Goal: Find specific page/section: Find specific page/section

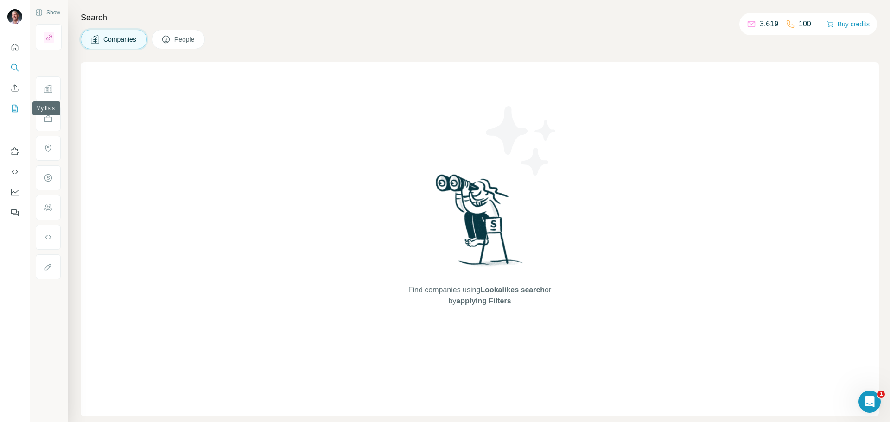
click at [15, 108] on icon "My lists" at bounding box center [14, 108] width 9 height 9
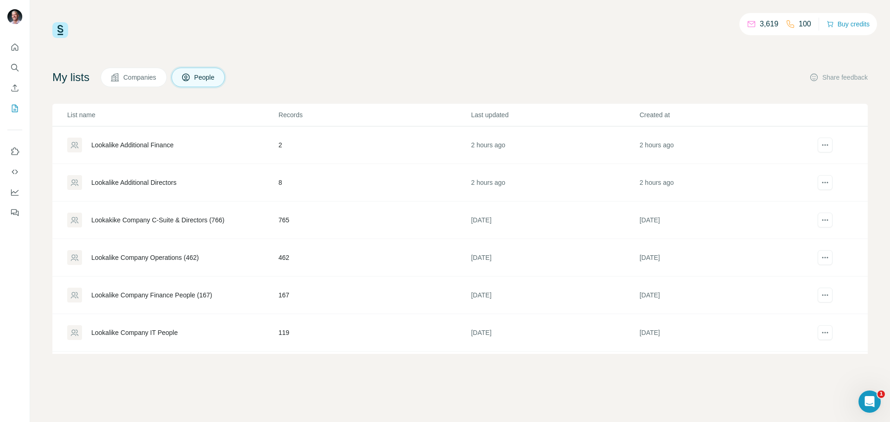
click at [155, 76] on span "Companies" at bounding box center [140, 77] width 34 height 9
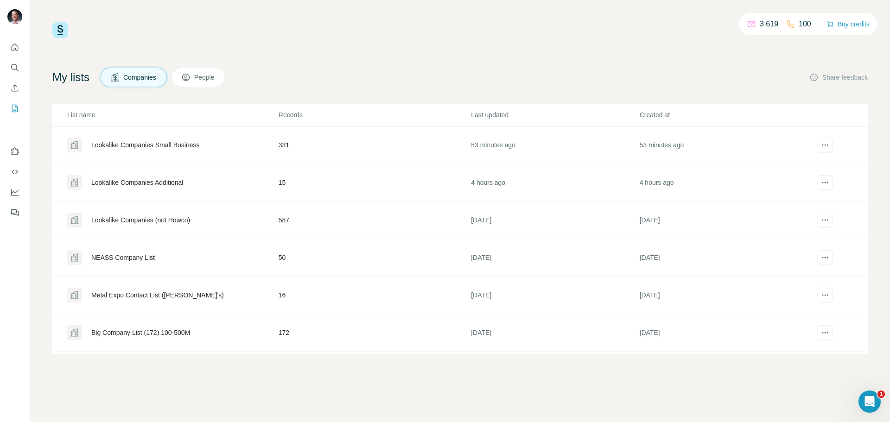
click at [170, 220] on div "Lookalike Companies (not Howco)" at bounding box center [140, 219] width 99 height 9
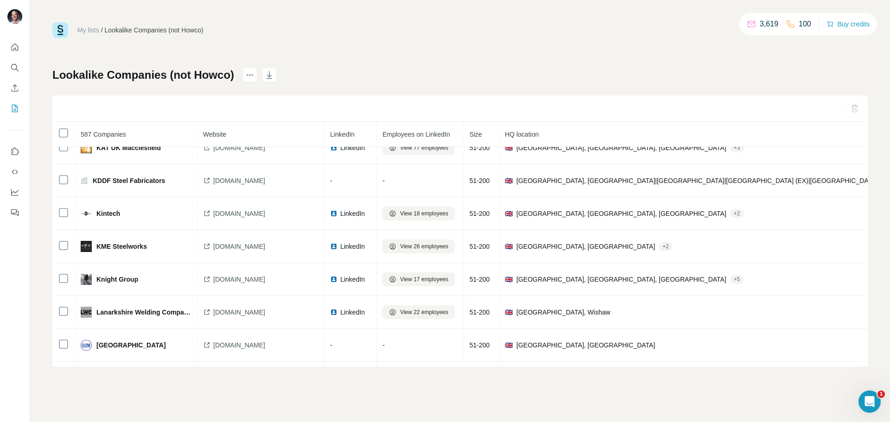
scroll to position [8285, 0]
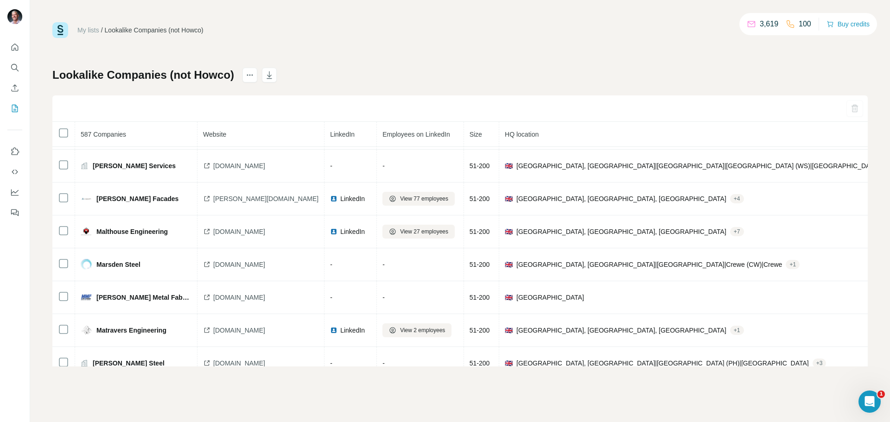
click at [82, 31] on link "My lists" at bounding box center [88, 29] width 22 height 7
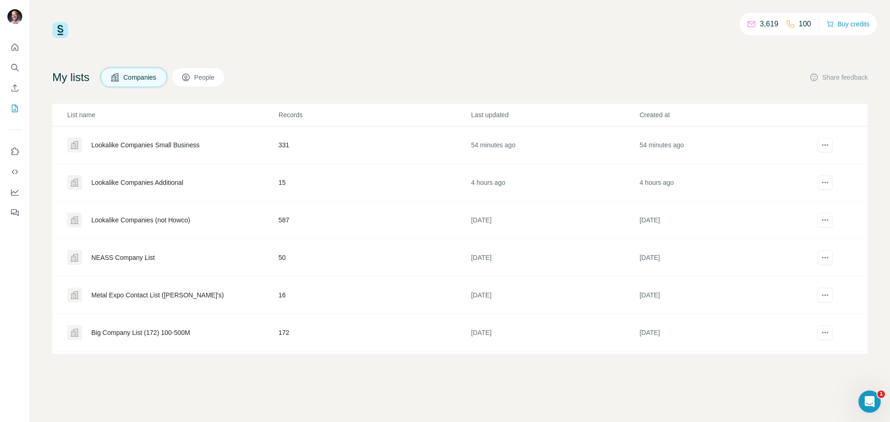
click at [154, 144] on div "Lookalike Companies Small Business" at bounding box center [145, 144] width 108 height 9
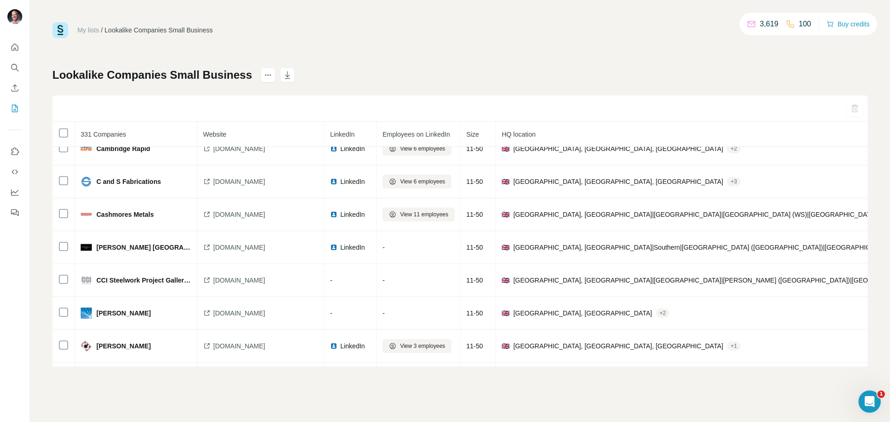
scroll to position [1983, 0]
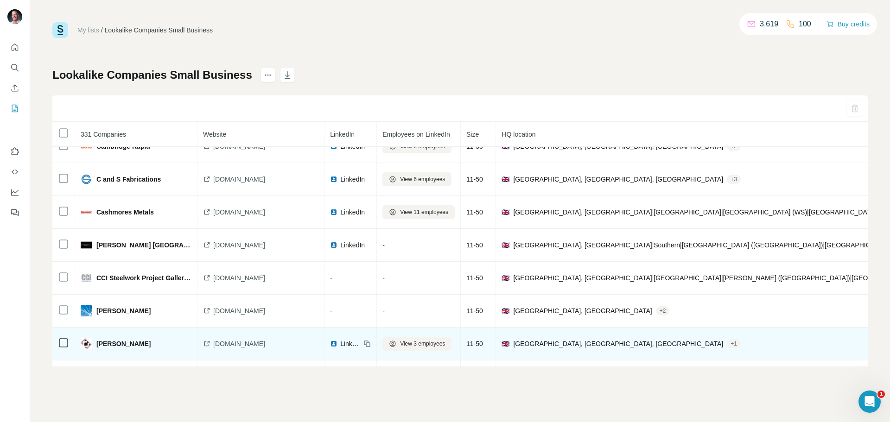
click at [228, 341] on span "[DOMAIN_NAME]" at bounding box center [239, 343] width 52 height 9
